Goal: Book appointment/travel/reservation

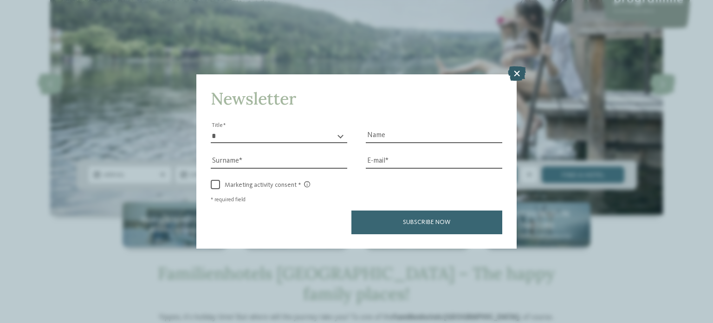
click at [520, 70] on icon at bounding box center [517, 73] width 18 height 15
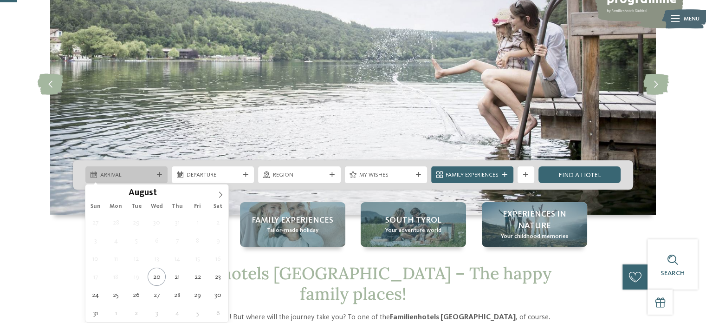
click at [129, 177] on span "Arrival" at bounding box center [126, 175] width 53 height 8
click at [217, 195] on icon at bounding box center [220, 194] width 7 height 7
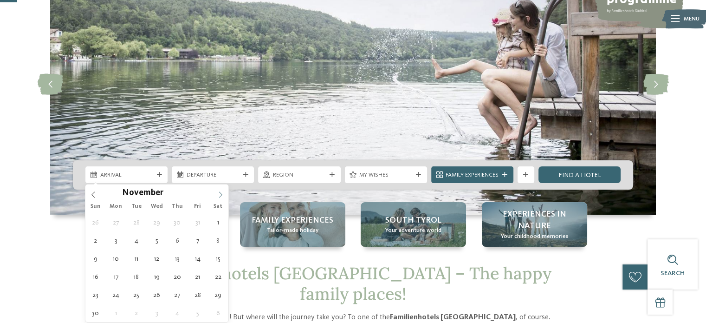
type input "****"
click at [217, 195] on icon at bounding box center [220, 194] width 7 height 7
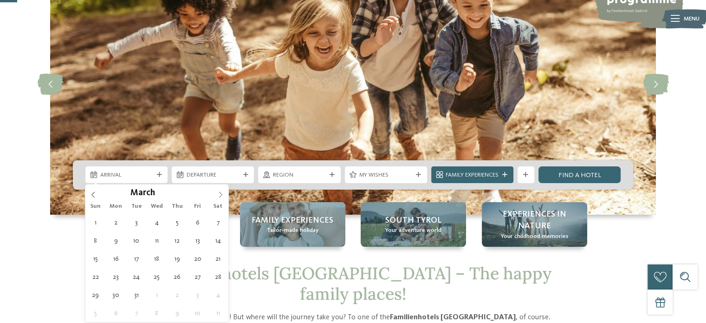
click at [217, 195] on icon at bounding box center [220, 194] width 7 height 7
click at [92, 192] on icon at bounding box center [93, 194] width 7 height 7
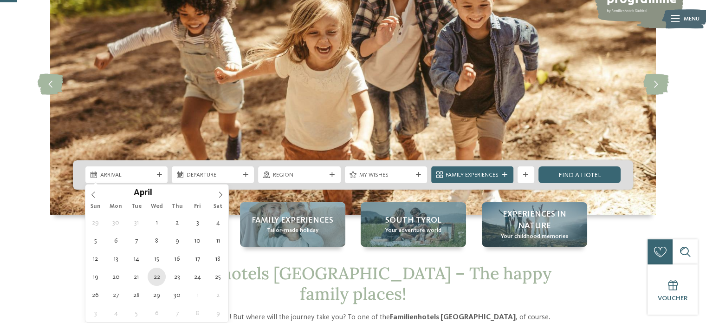
type div "[DATE]"
type input "****"
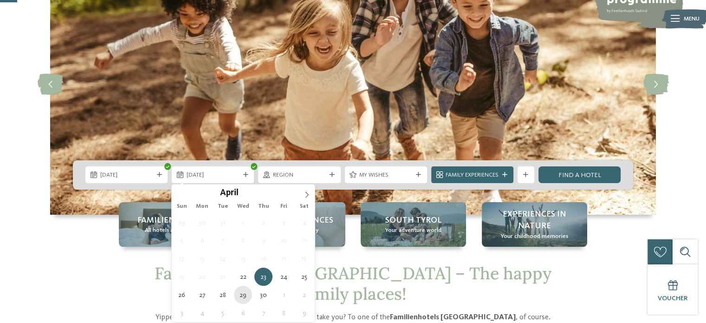
type div "[DATE]"
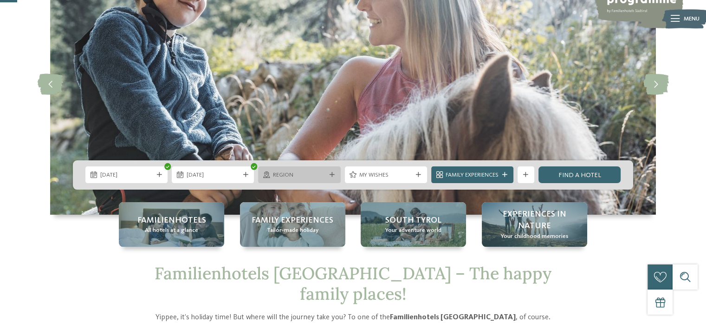
click at [313, 175] on span "Region" at bounding box center [299, 175] width 53 height 8
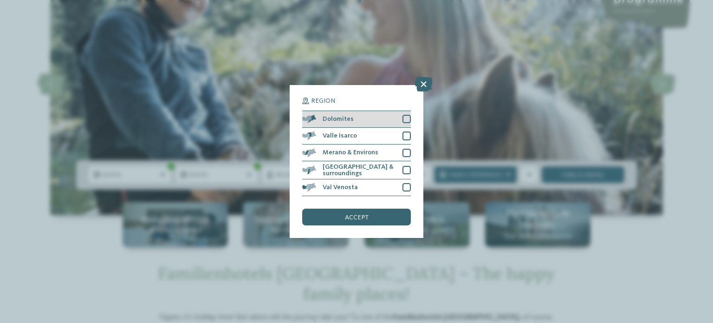
click at [380, 120] on div "Dolomites" at bounding box center [356, 119] width 109 height 17
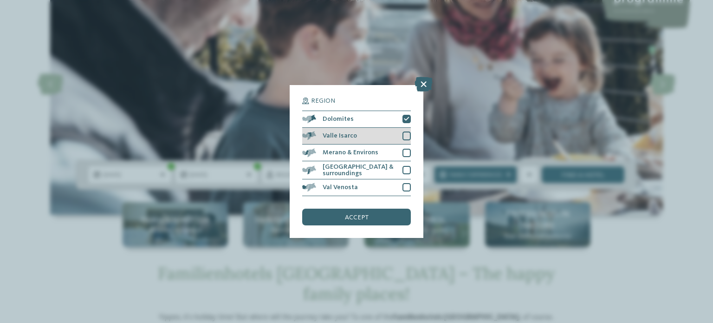
click at [403, 139] on div at bounding box center [407, 135] width 8 height 8
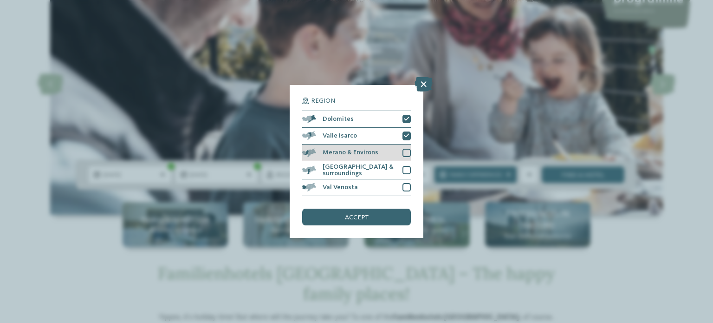
click at [391, 156] on div "Merano & Environs" at bounding box center [356, 152] width 109 height 17
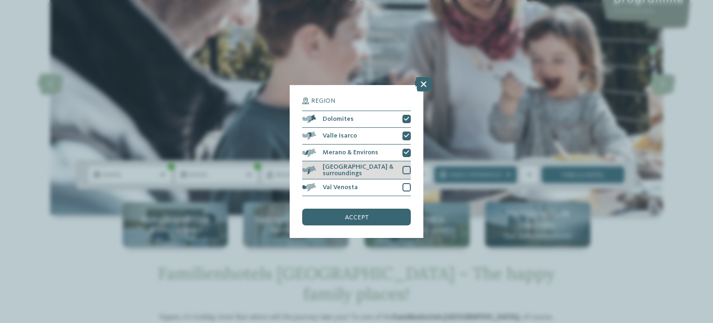
click at [382, 171] on span "[GEOGRAPHIC_DATA] & surroundings" at bounding box center [360, 169] width 74 height 13
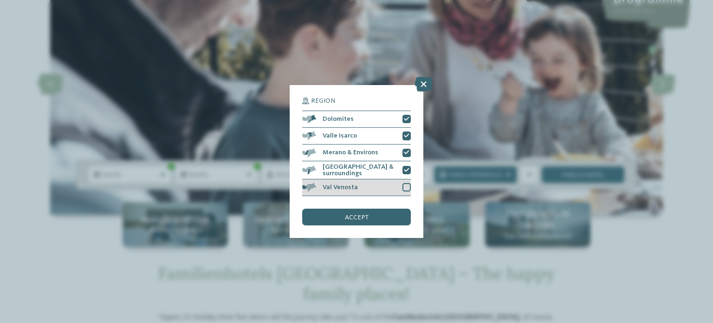
click at [377, 186] on div "Val Venosta" at bounding box center [356, 187] width 109 height 17
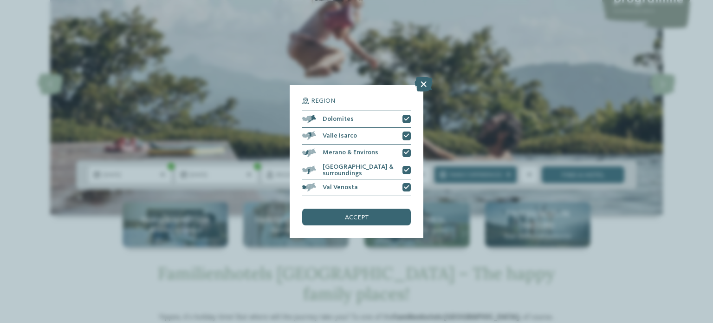
click at [368, 226] on div "Region Dolomites [PERSON_NAME][GEOGRAPHIC_DATA]" at bounding box center [357, 161] width 134 height 153
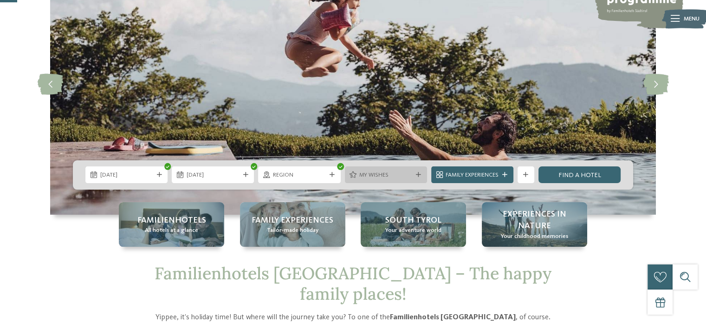
click at [373, 173] on span "My wishes" at bounding box center [385, 175] width 53 height 8
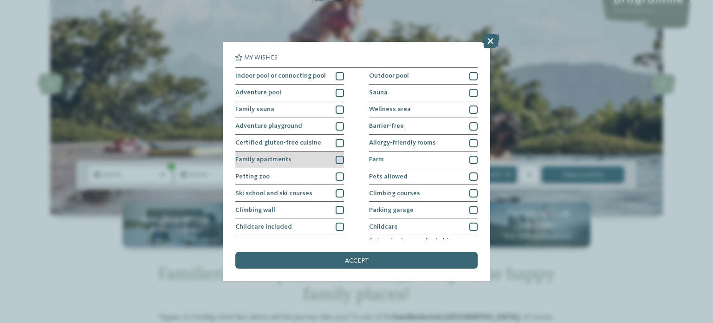
click at [337, 159] on div at bounding box center [340, 160] width 8 height 8
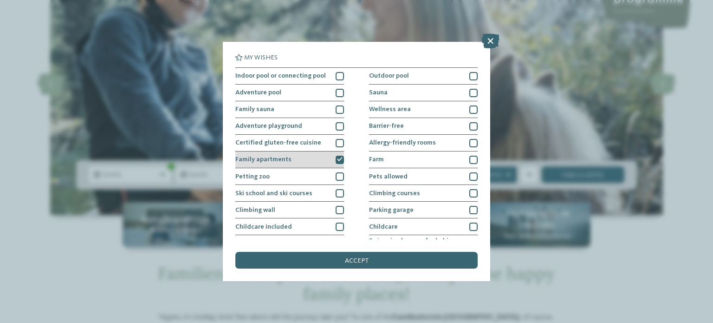
scroll to position [115, 0]
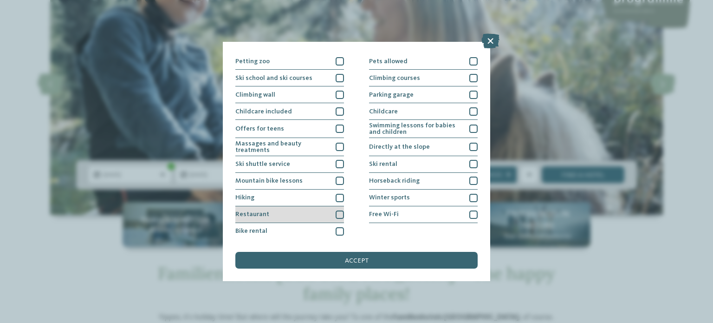
click at [339, 215] on div at bounding box center [340, 214] width 8 height 8
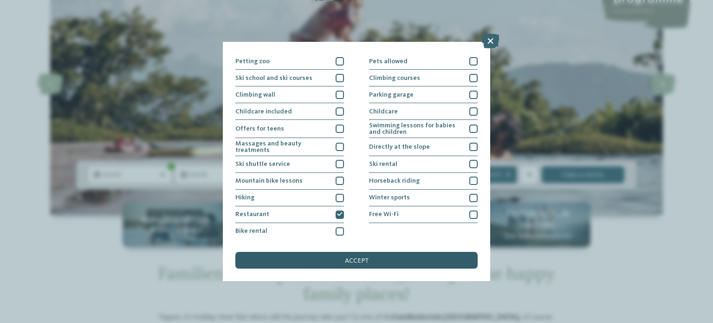
click at [400, 258] on div "accept" at bounding box center [356, 260] width 242 height 17
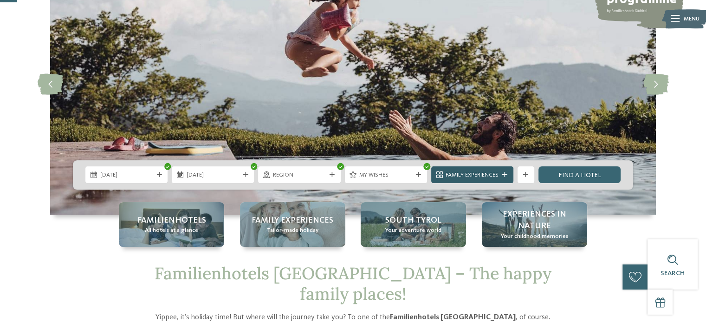
click at [506, 176] on icon at bounding box center [504, 174] width 5 height 5
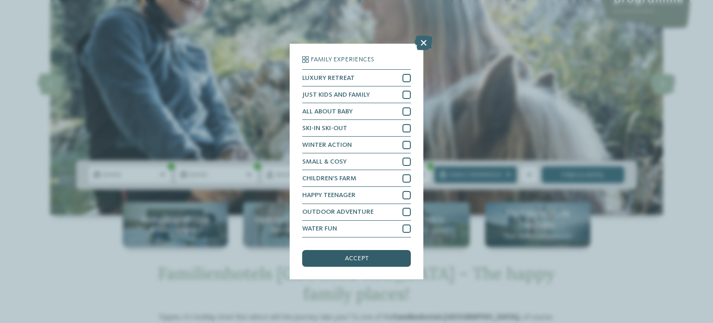
click at [372, 258] on div "accept" at bounding box center [356, 258] width 109 height 17
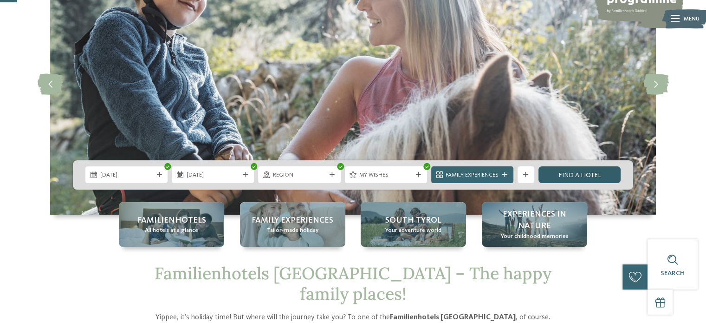
click at [576, 171] on link "Find a hotel" at bounding box center [580, 174] width 82 height 17
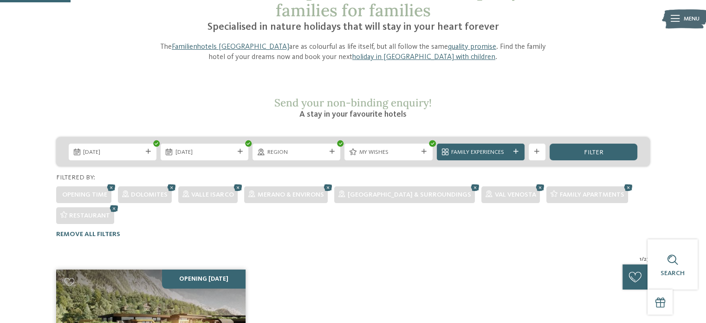
scroll to position [77, 0]
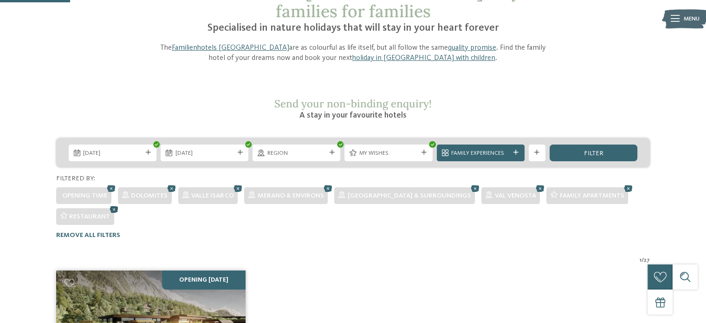
click at [114, 203] on icon at bounding box center [114, 208] width 13 height 11
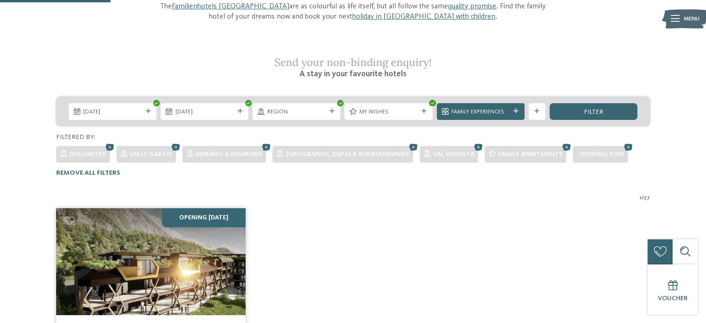
scroll to position [116, 0]
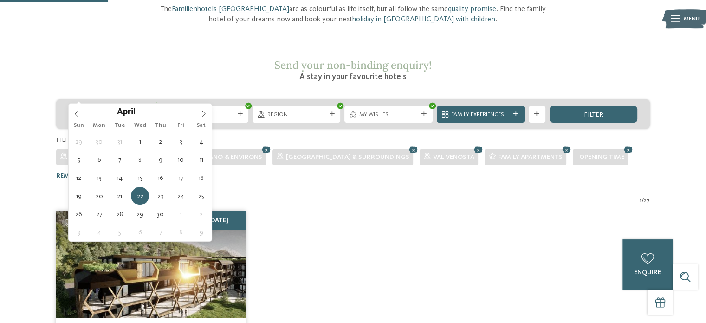
click at [144, 111] on div at bounding box center [148, 113] width 8 height 5
type div "24.04.2026"
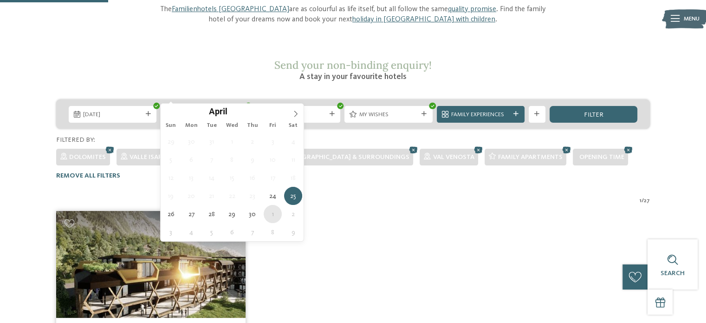
type div "01.05.2026"
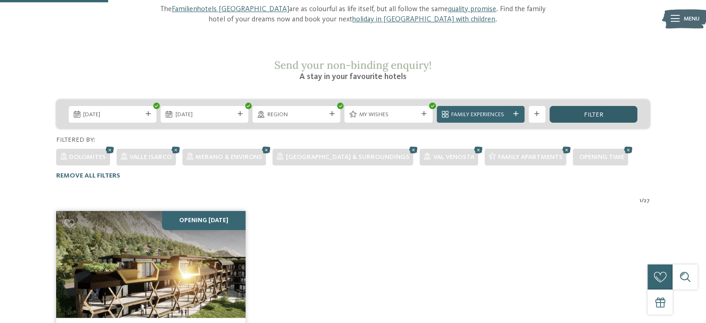
click at [590, 111] on span "filter" at bounding box center [594, 114] width 20 height 7
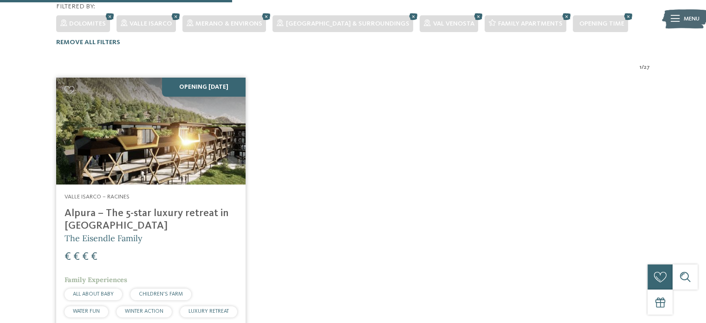
click at [71, 207] on h4 "Alpura – The 5-star luxury retreat in [GEOGRAPHIC_DATA]" at bounding box center [151, 219] width 173 height 25
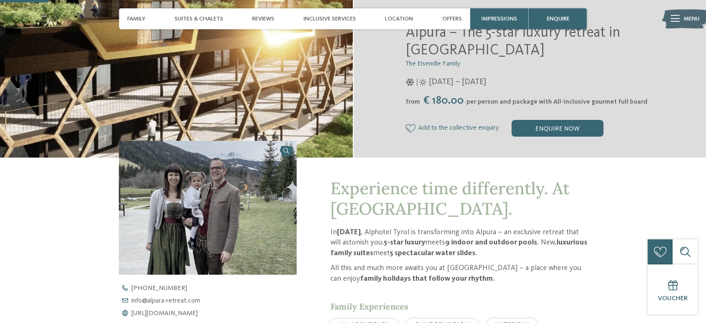
scroll to position [186, 0]
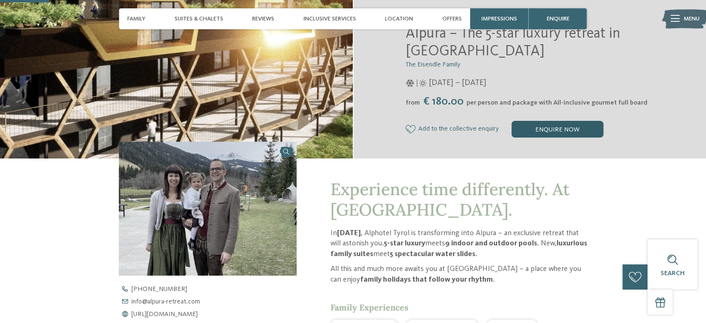
click at [527, 130] on div "enquire now" at bounding box center [558, 129] width 92 height 17
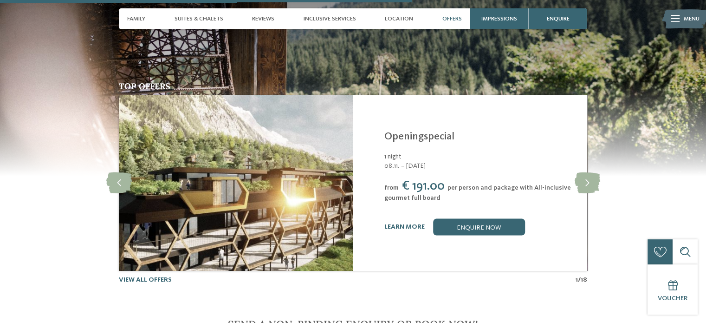
scroll to position [1623, 0]
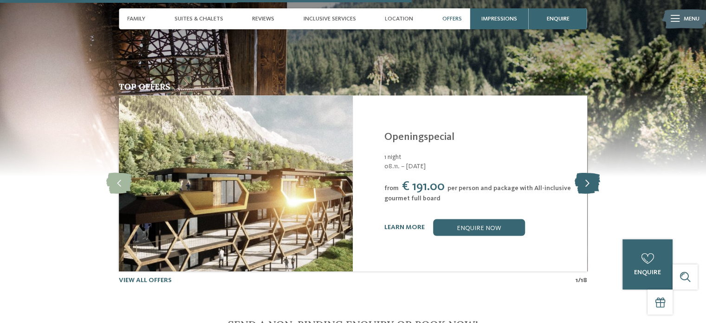
click at [587, 189] on icon at bounding box center [587, 183] width 26 height 21
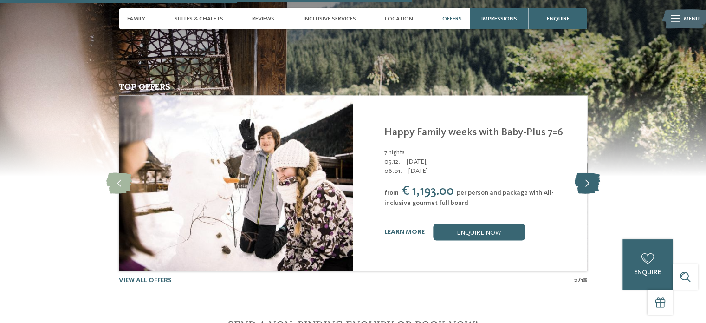
click at [587, 189] on icon at bounding box center [587, 183] width 26 height 21
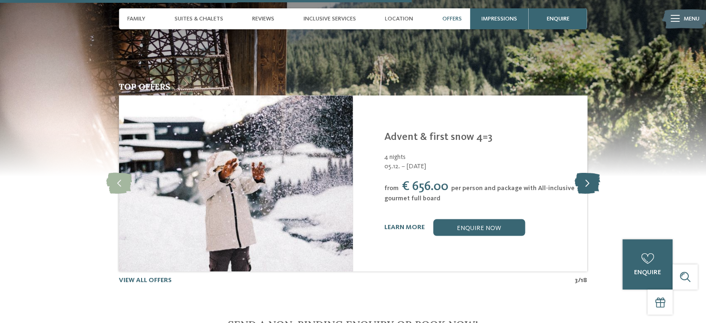
click at [587, 189] on icon at bounding box center [587, 183] width 26 height 21
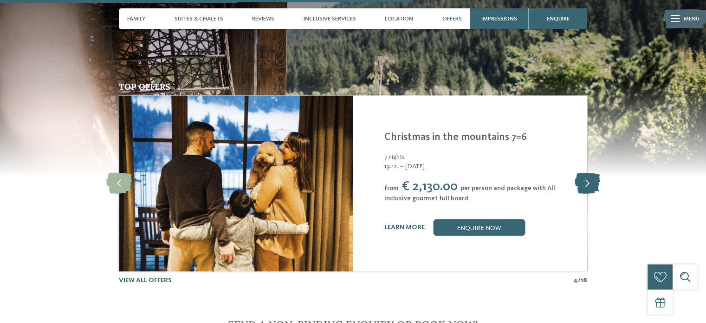
click at [587, 189] on icon at bounding box center [587, 183] width 26 height 21
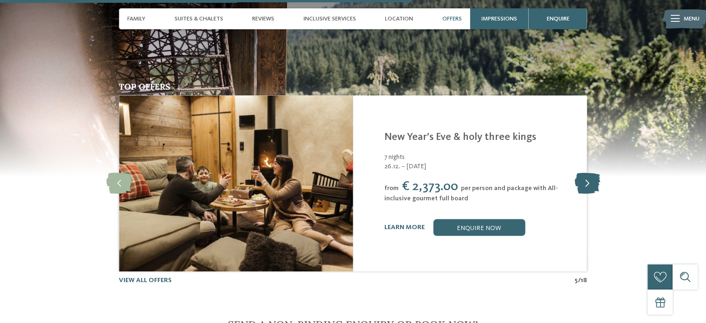
click at [587, 189] on icon at bounding box center [587, 183] width 26 height 21
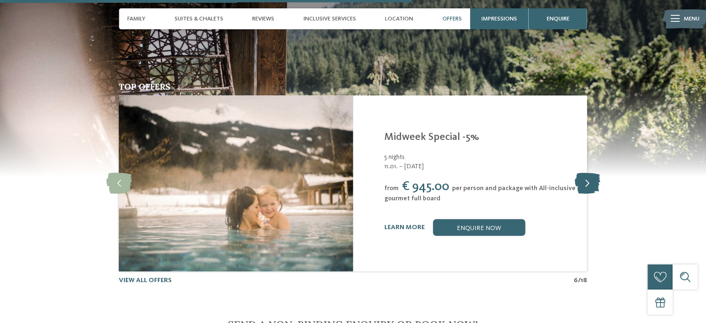
click at [587, 189] on icon at bounding box center [587, 183] width 26 height 21
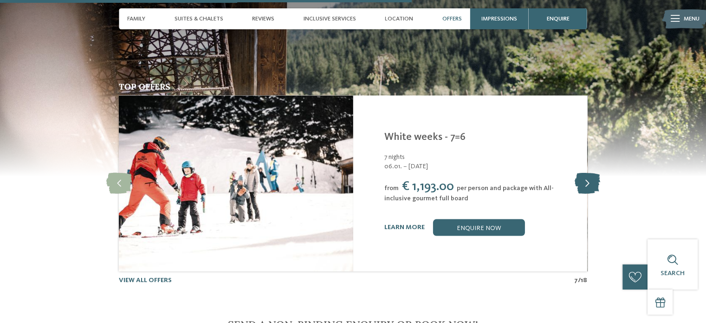
click at [587, 189] on icon at bounding box center [587, 183] width 26 height 21
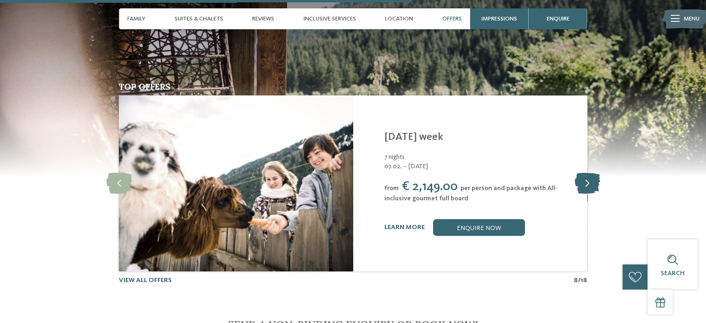
click at [587, 189] on icon at bounding box center [587, 183] width 26 height 21
